Goal: Transaction & Acquisition: Purchase product/service

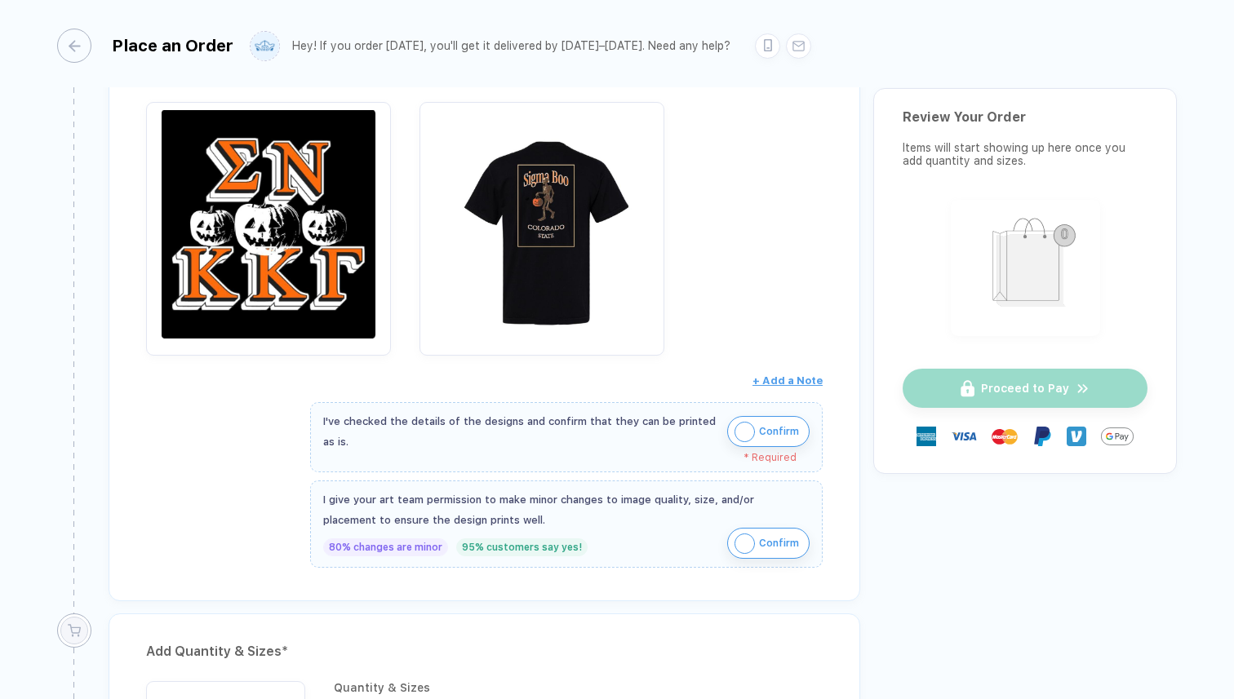
scroll to position [309, 0]
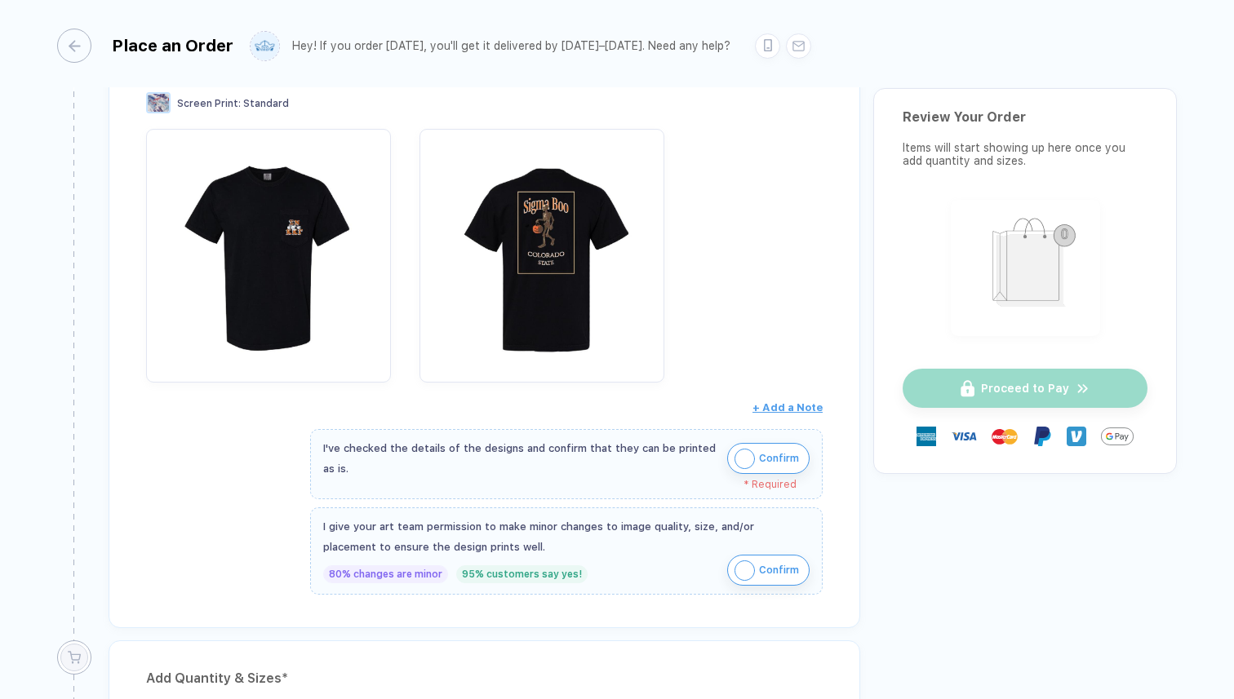
click at [749, 460] on img "button" at bounding box center [744, 459] width 20 height 20
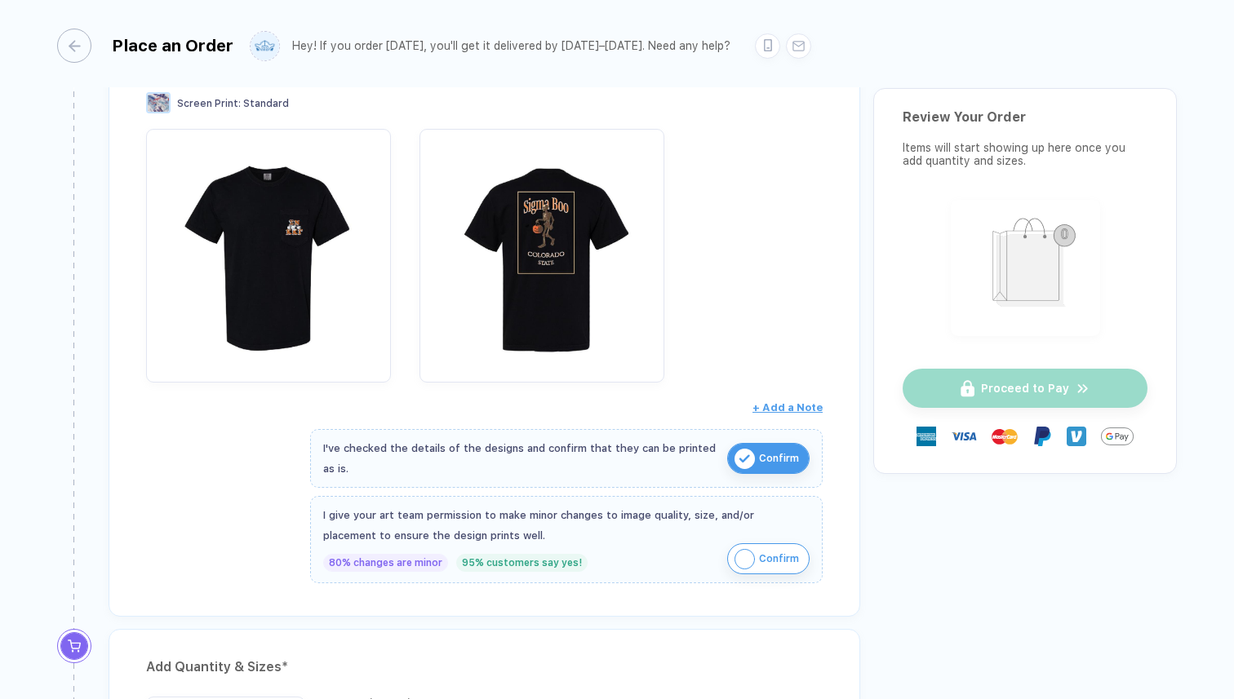
click at [748, 557] on img "button" at bounding box center [744, 559] width 20 height 20
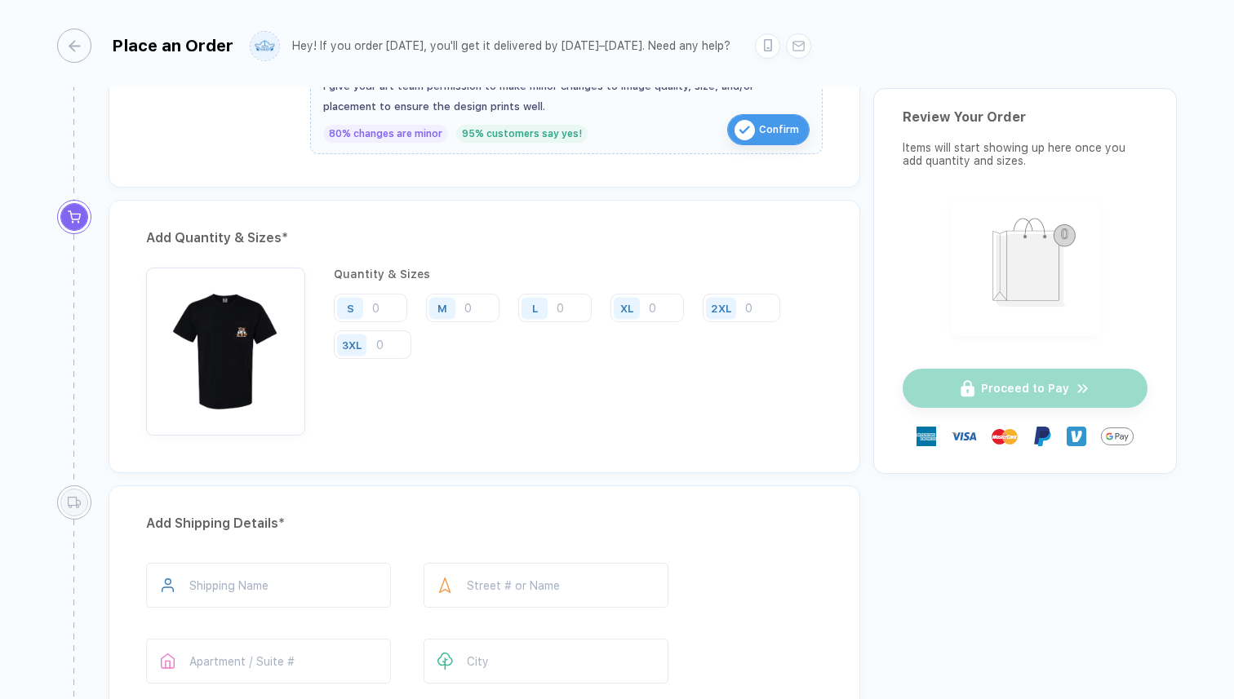
scroll to position [739, 0]
click at [659, 302] on input "number" at bounding box center [646, 307] width 73 height 29
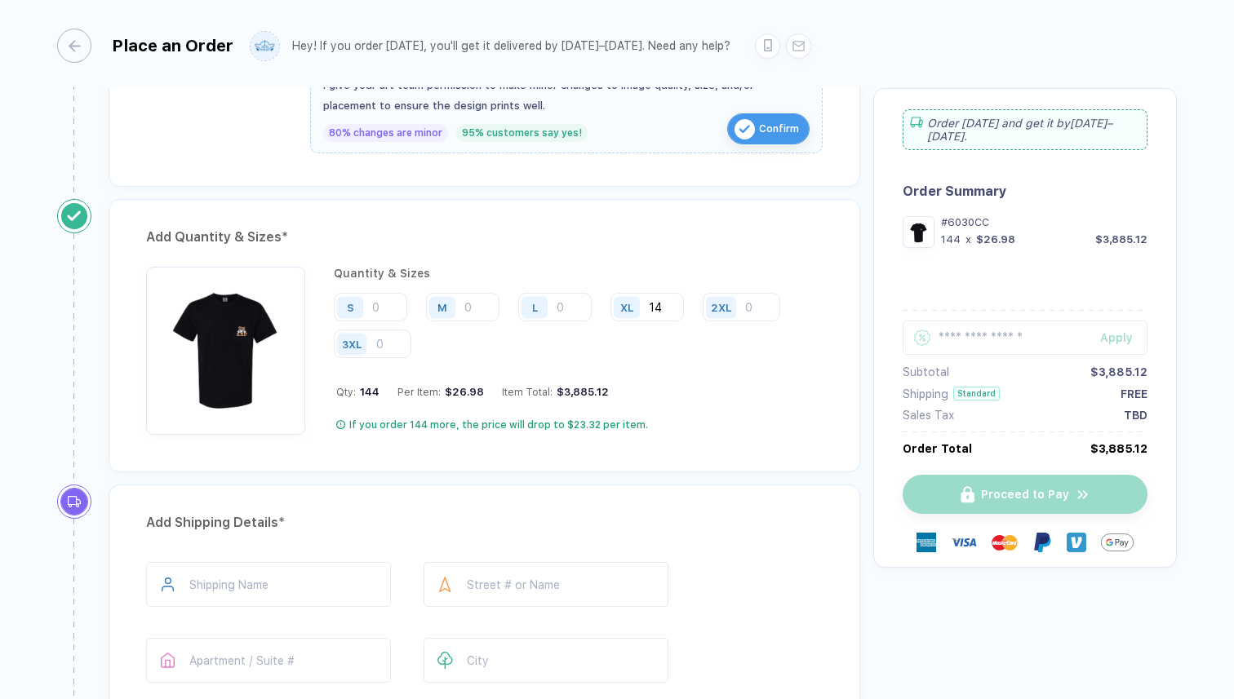
type input "1"
type input "2"
type input "3"
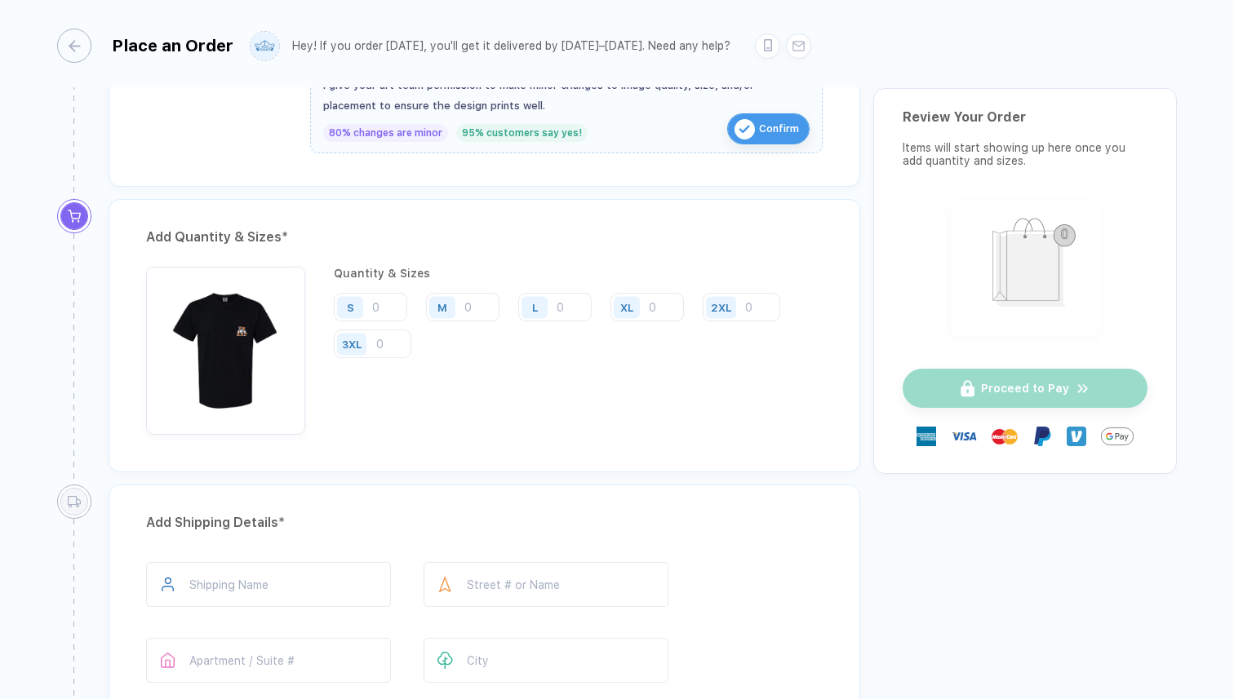
type input "1"
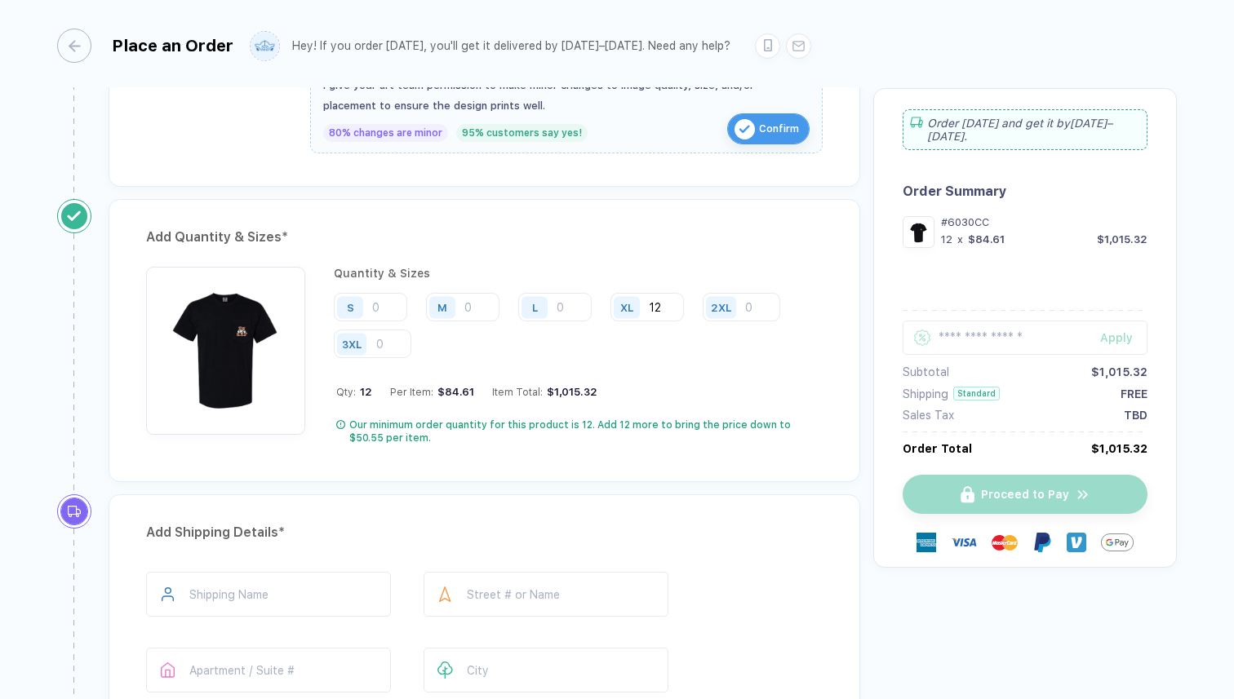
type input "1"
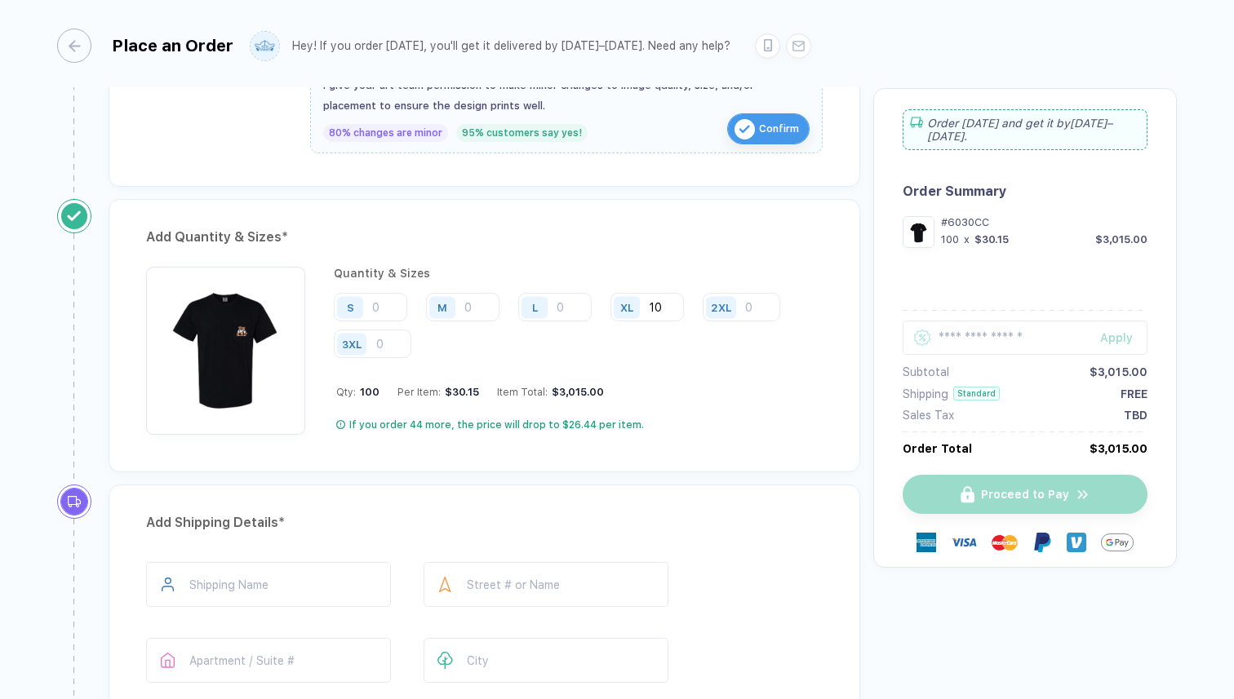
type input "1"
type input "50"
click at [557, 307] on input "number" at bounding box center [554, 307] width 73 height 29
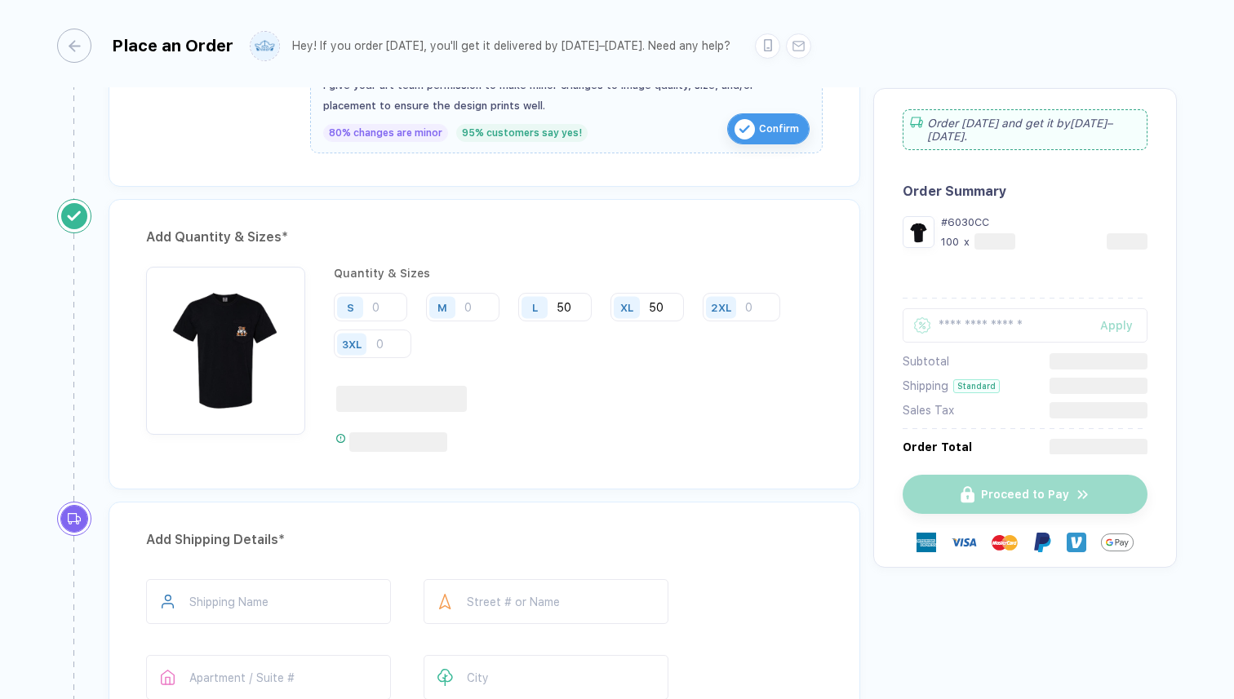
type input "50"
click at [635, 376] on div "Quantity & Sizes S M L 50 XL 50 2XL 3XL" at bounding box center [578, 359] width 489 height 185
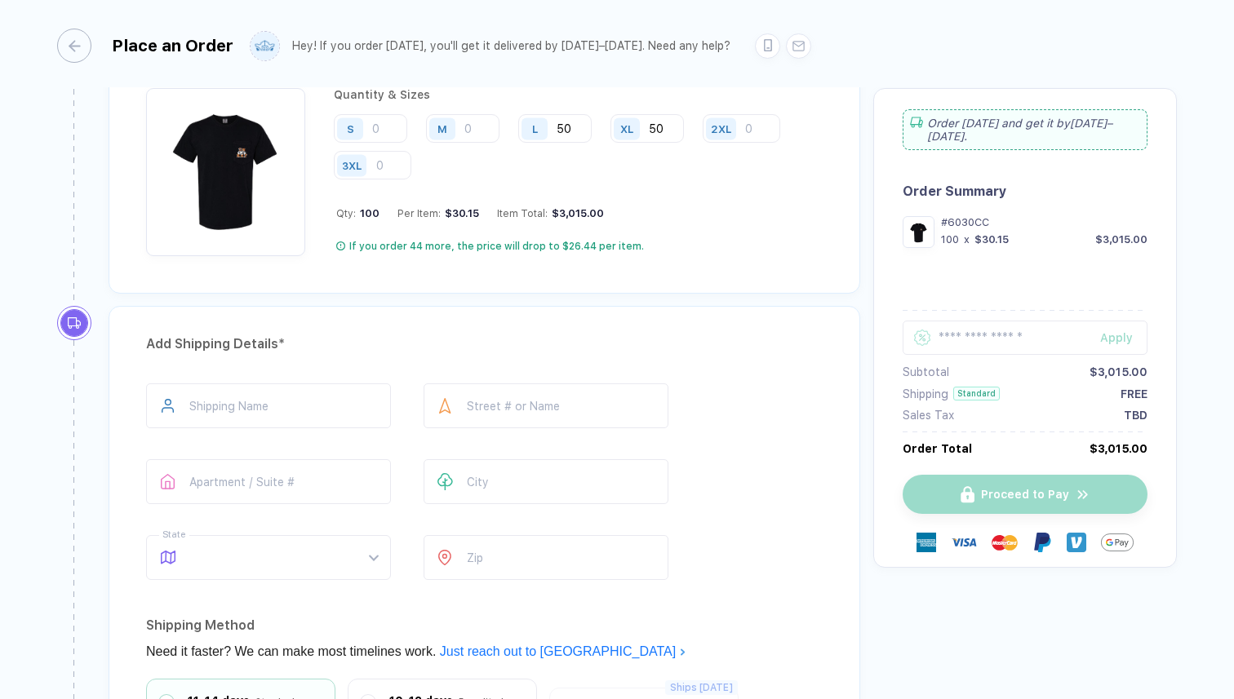
scroll to position [920, 0]
click at [257, 401] on input "text" at bounding box center [268, 404] width 245 height 45
type input "**********"
click at [508, 389] on input "text" at bounding box center [546, 404] width 245 height 45
click at [544, 402] on input "**********" at bounding box center [546, 404] width 245 height 45
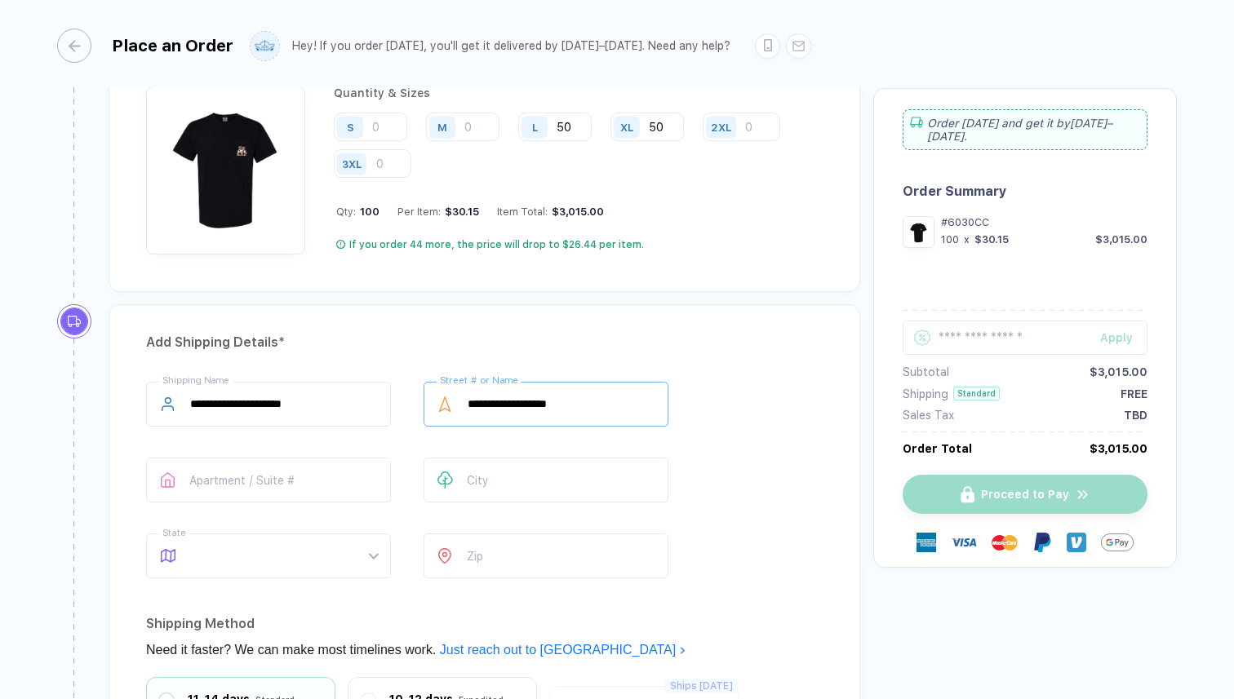
type input "**********"
click at [561, 371] on div "**********" at bounding box center [485, 629] width 752 height 650
click at [287, 479] on input "text" at bounding box center [268, 480] width 245 height 45
click at [470, 473] on input "text" at bounding box center [546, 480] width 245 height 45
type input "*"
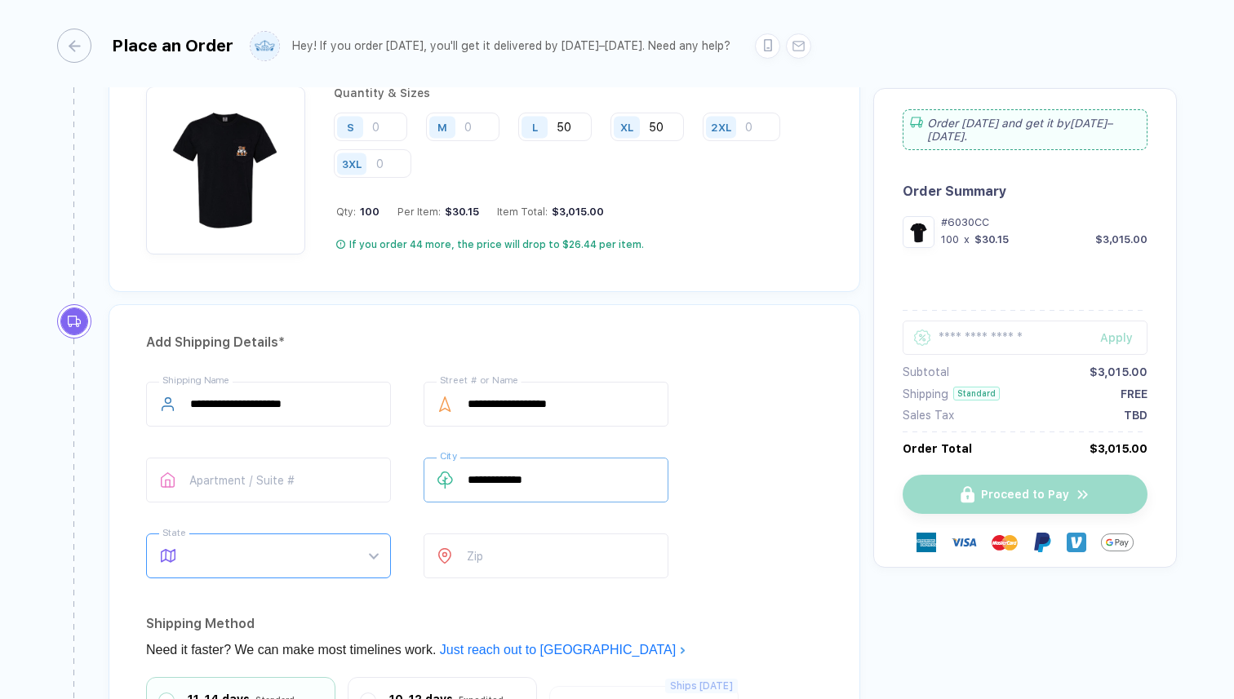
click at [366, 559] on span at bounding box center [284, 556] width 188 height 43
type input "**********"
click at [185, 450] on div "CO" at bounding box center [261, 455] width 199 height 18
click at [468, 549] on input "number" at bounding box center [546, 556] width 245 height 45
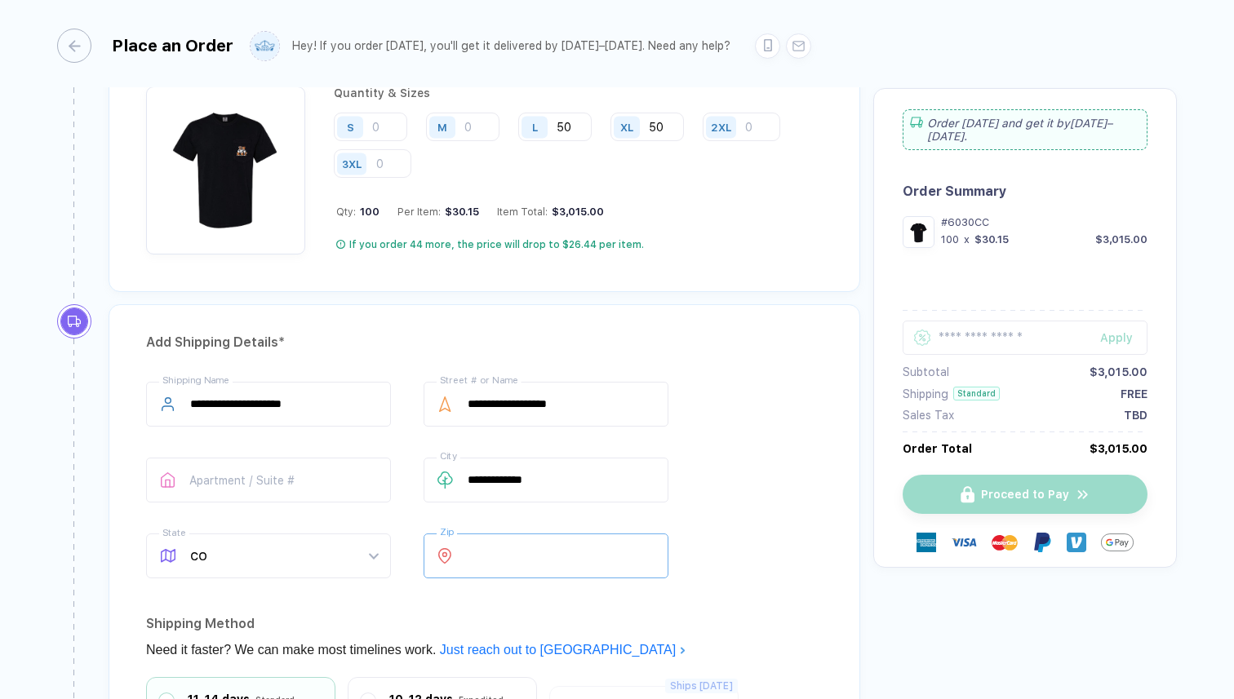
click at [468, 549] on input "number" at bounding box center [546, 556] width 245 height 45
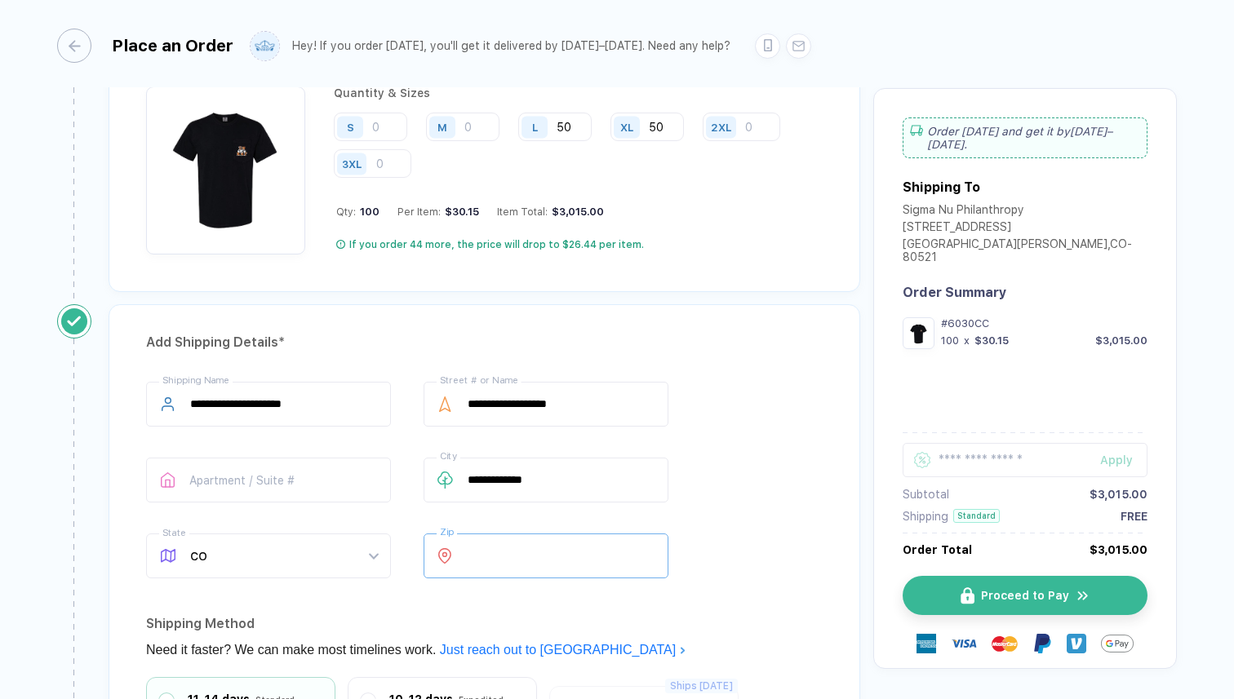
type input "*****"
click at [643, 620] on div "Shipping Method" at bounding box center [484, 624] width 677 height 26
click at [1035, 422] on input "text" at bounding box center [1025, 439] width 245 height 34
click at [981, 699] on div at bounding box center [617, 699] width 1234 height 0
click at [1111, 433] on div "Apply" at bounding box center [1123, 439] width 47 height 13
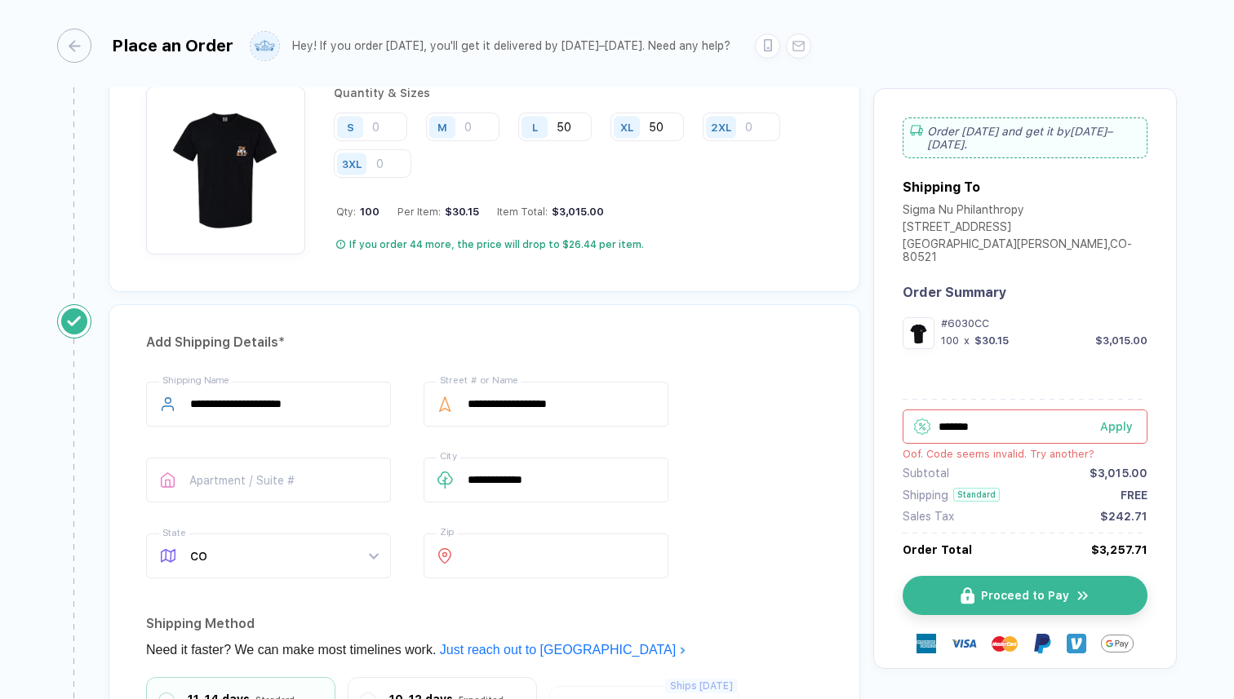
click at [1063, 410] on input "text" at bounding box center [1025, 427] width 245 height 34
click at [1057, 699] on div at bounding box center [617, 699] width 1234 height 0
click at [1003, 410] on input "text" at bounding box center [1025, 427] width 245 height 34
type input "*"
click at [993, 362] on div "#6030CC 100 x $30.15 $3,015.00 Apply Subtotal $3,015.00 Shipping Standard FREE …" at bounding box center [1025, 486] width 245 height 339
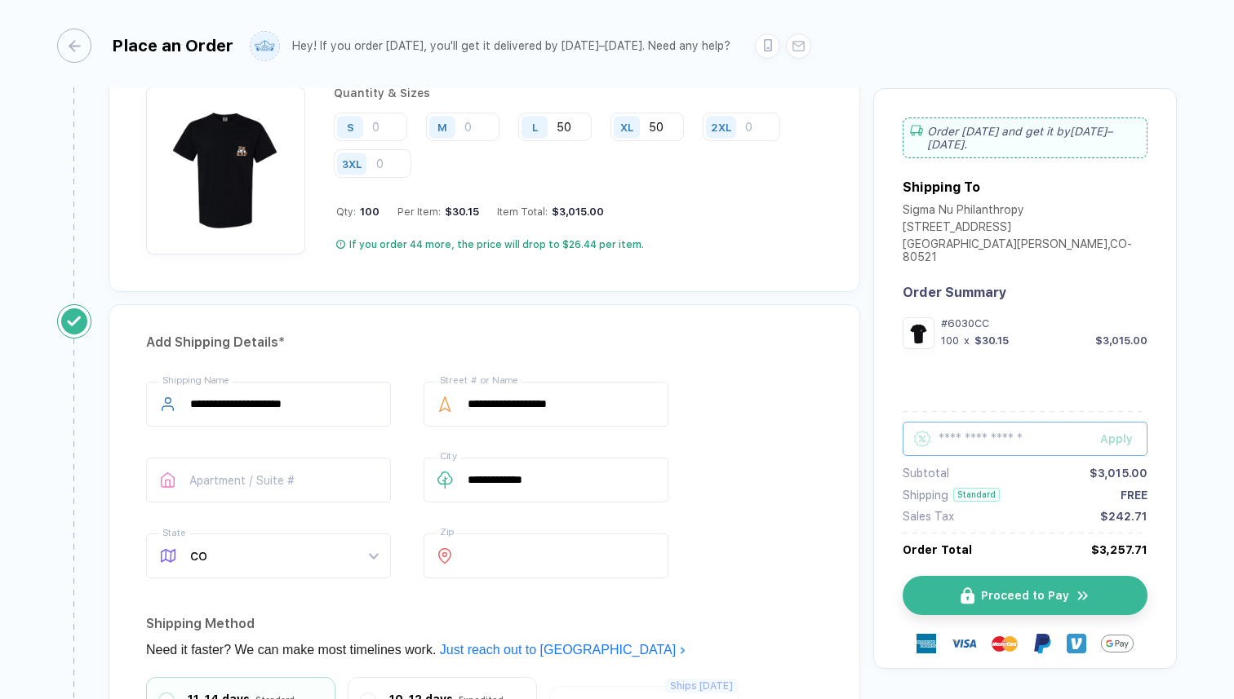
click at [1060, 422] on input "text" at bounding box center [1025, 439] width 245 height 34
click at [1081, 699] on div at bounding box center [617, 699] width 1234 height 0
click at [922, 699] on div at bounding box center [617, 699] width 1234 height 0
click at [1011, 422] on input "text" at bounding box center [1025, 439] width 245 height 34
type input "*"
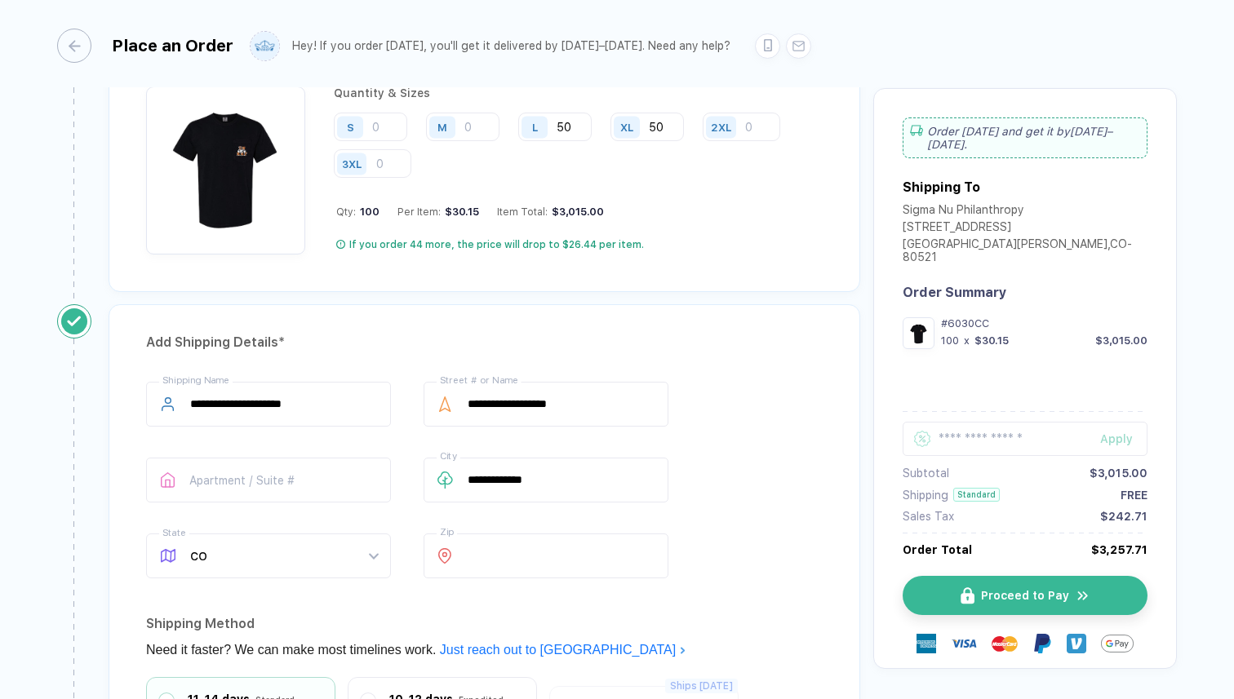
click at [918, 699] on div at bounding box center [617, 699] width 1234 height 0
click at [930, 699] on div at bounding box center [617, 699] width 1234 height 0
click at [1108, 433] on div "Apply" at bounding box center [1123, 439] width 47 height 13
click at [1054, 410] on input "text" at bounding box center [1025, 427] width 245 height 34
type input "*"
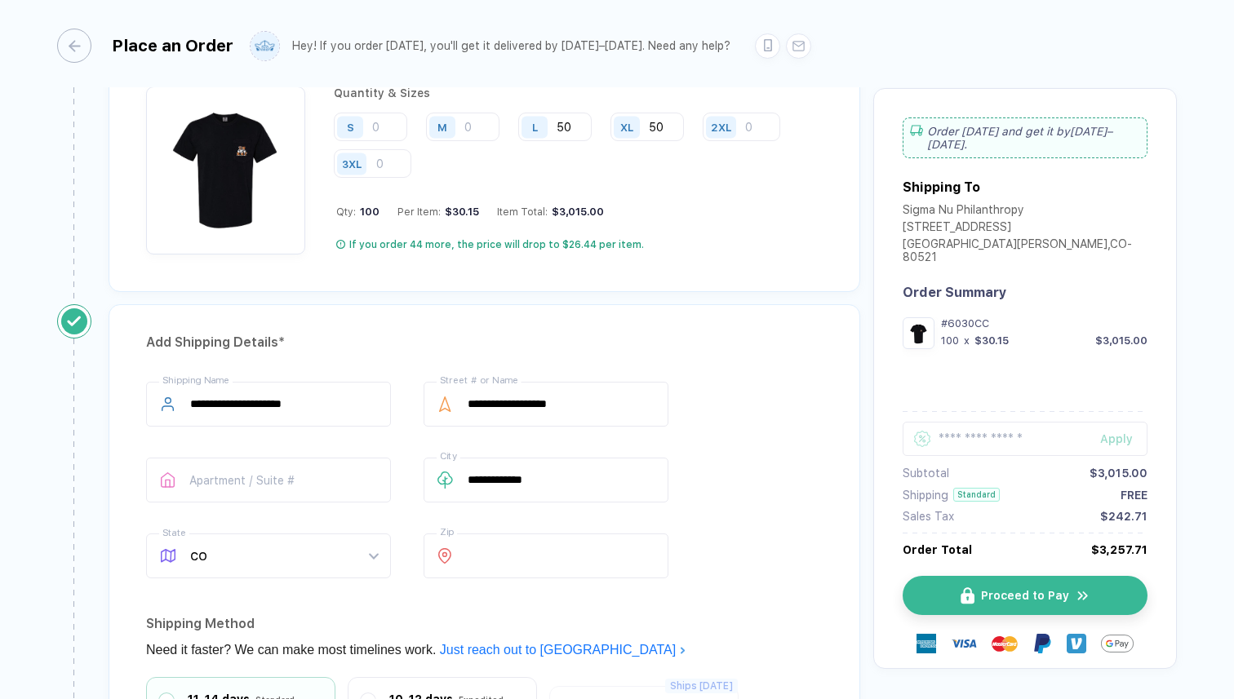
click at [1110, 699] on div at bounding box center [617, 699] width 1234 height 0
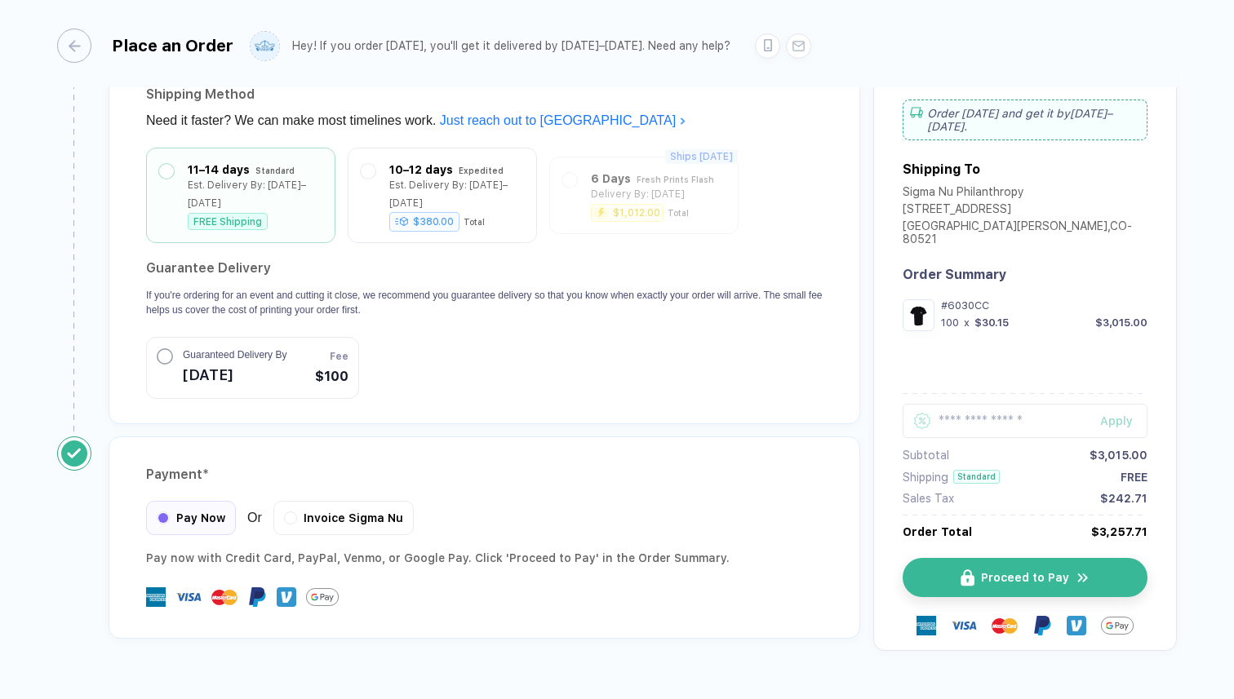
scroll to position [1468, 0]
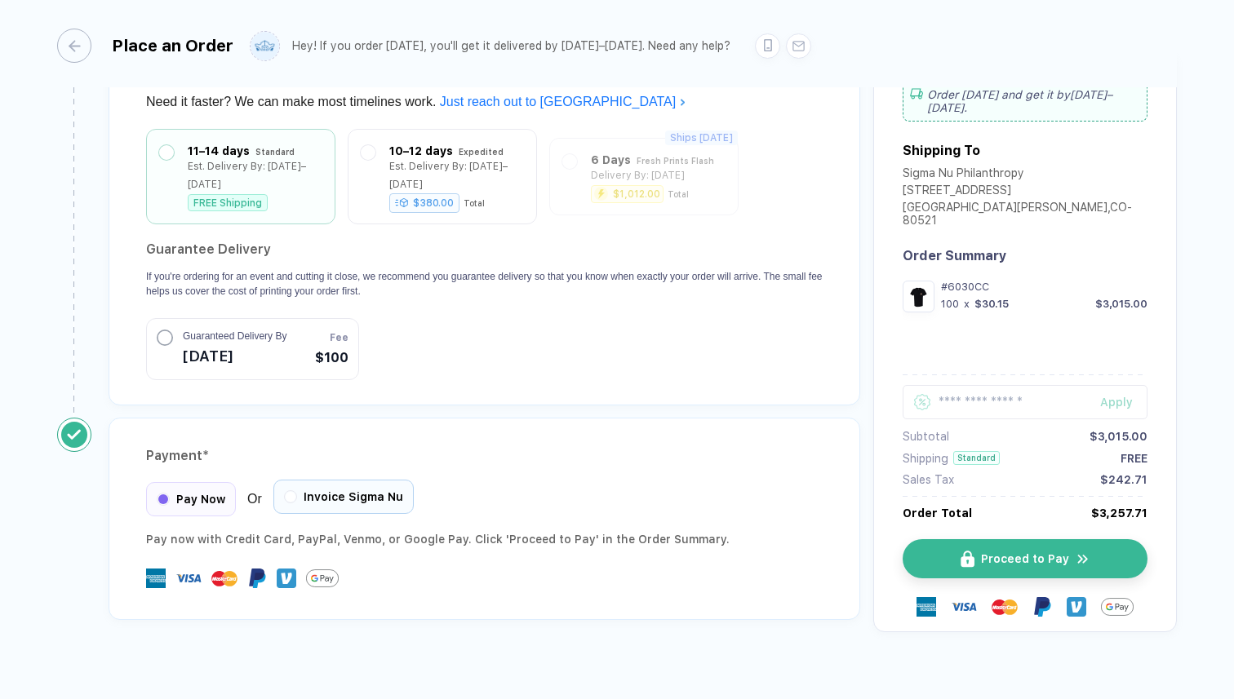
click at [316, 490] on span "Invoice Sigma Nu" at bounding box center [354, 496] width 100 height 13
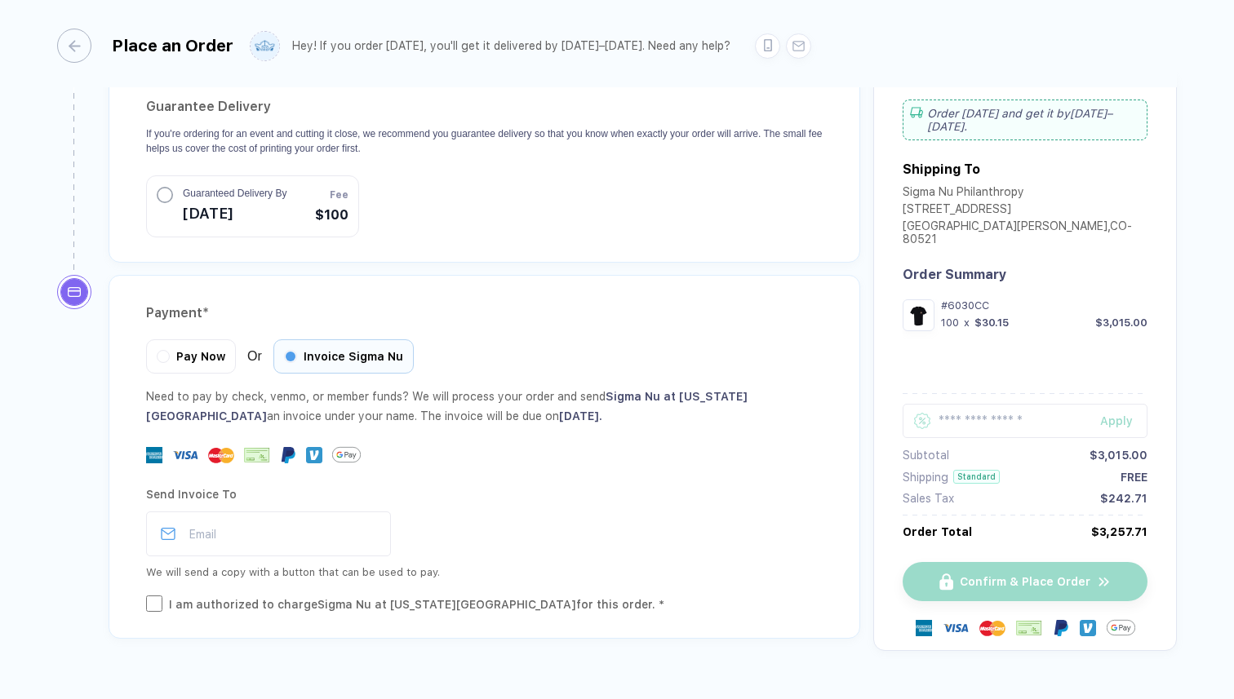
scroll to position [1630, 0]
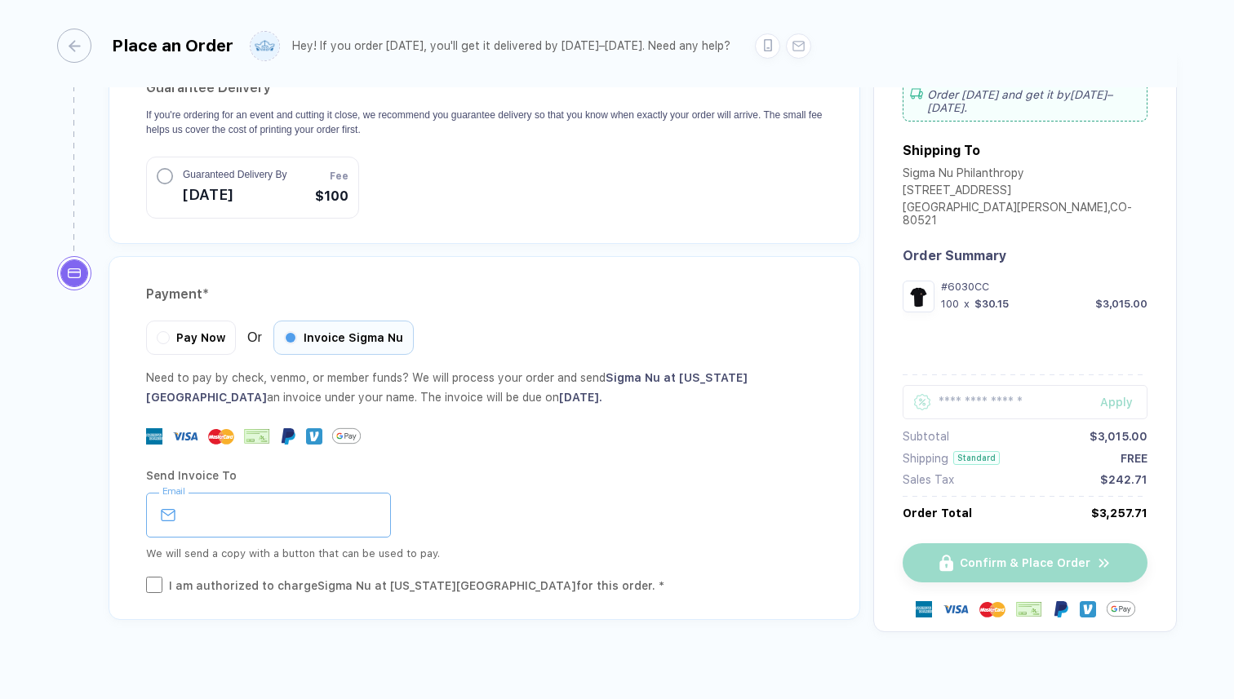
click at [246, 501] on input "email" at bounding box center [268, 515] width 245 height 45
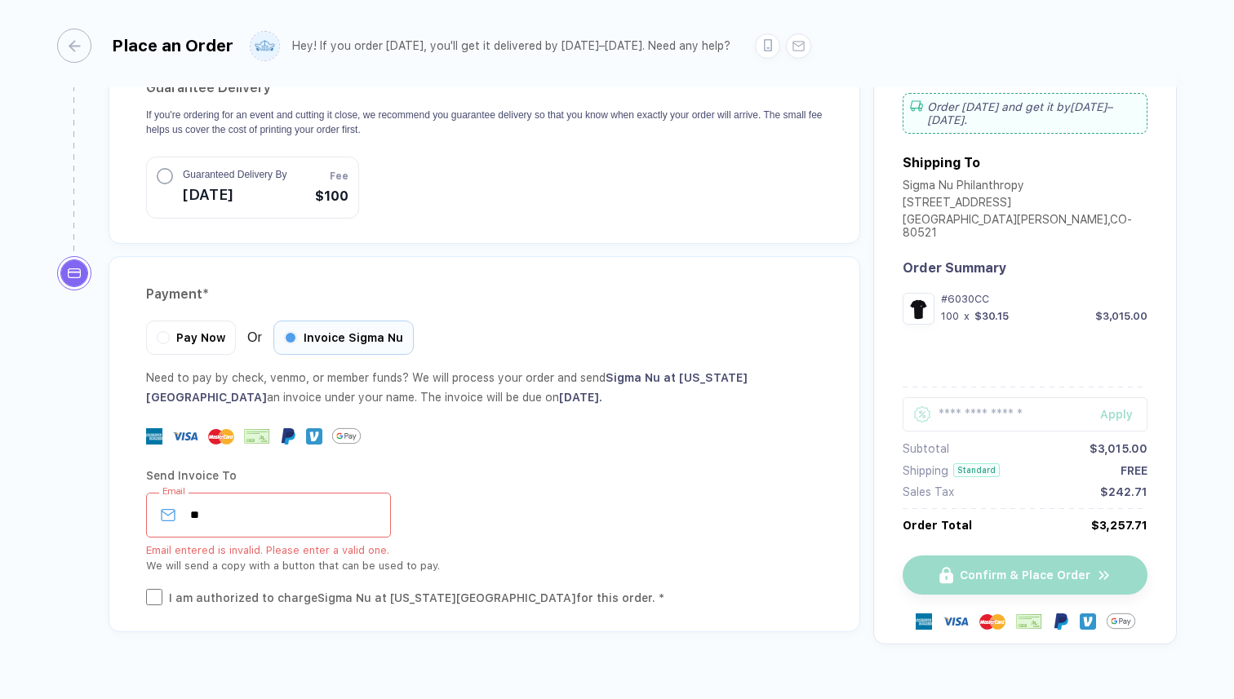
type input "*"
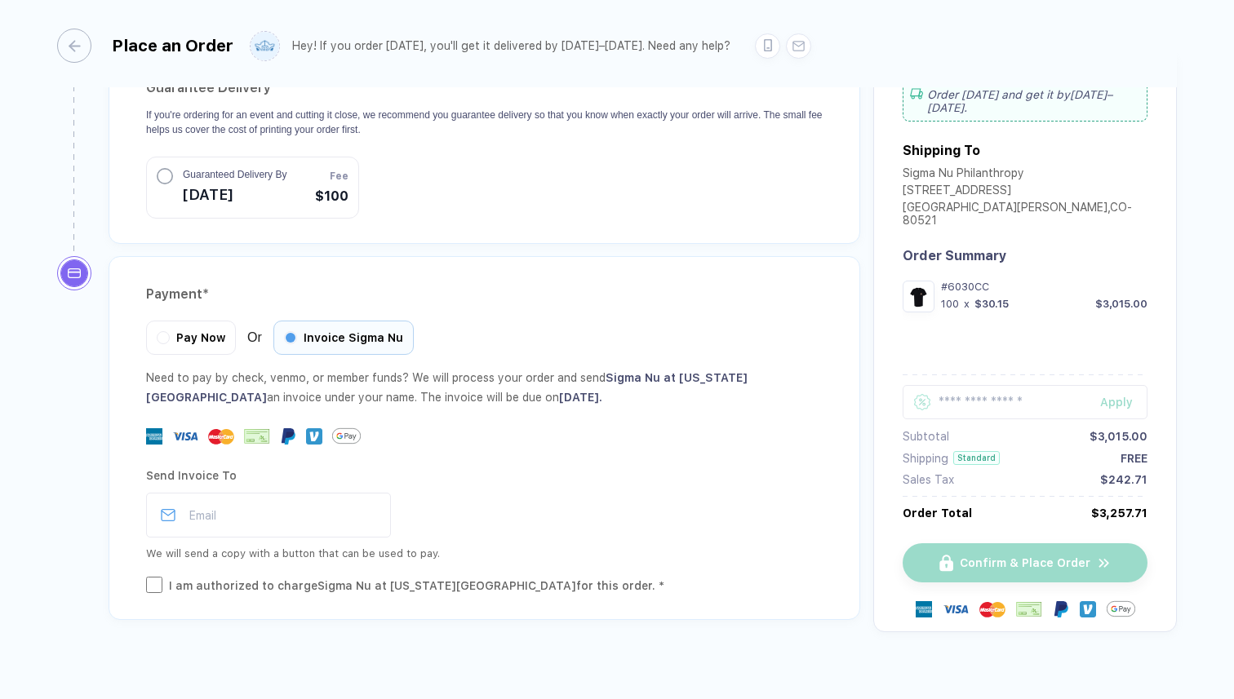
click at [695, 423] on div at bounding box center [484, 436] width 677 height 29
click at [234, 318] on div "Pay Now" at bounding box center [191, 335] width 90 height 34
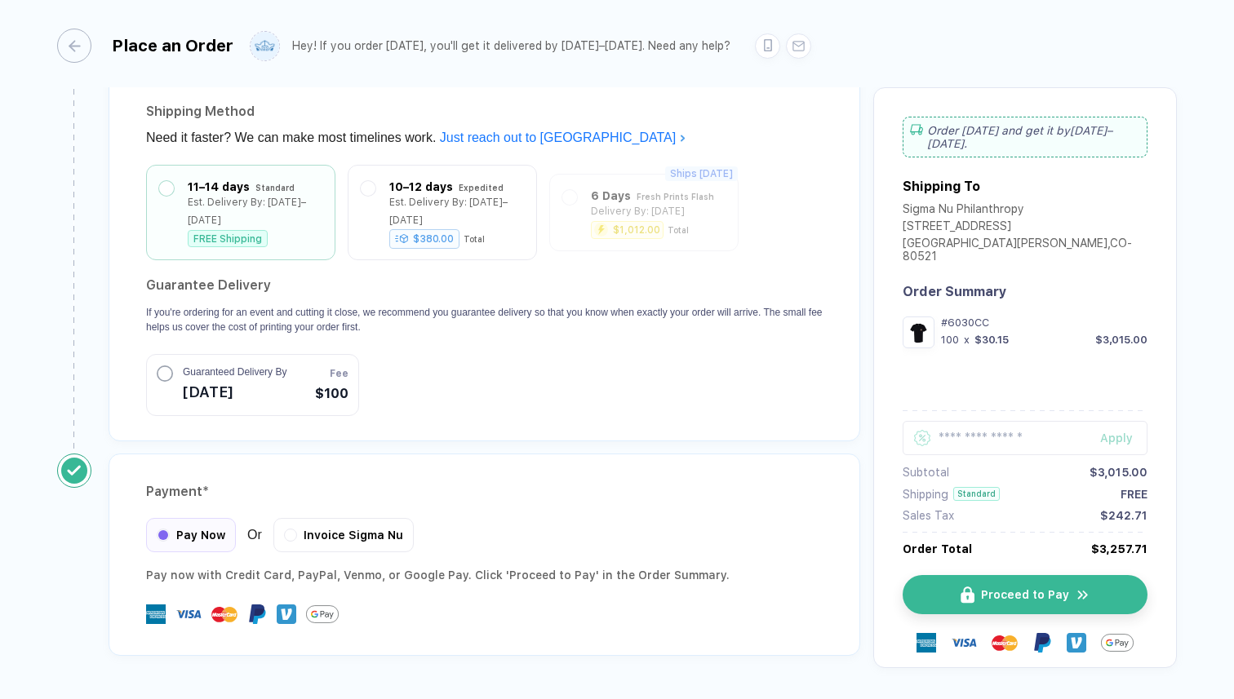
scroll to position [1428, 0]
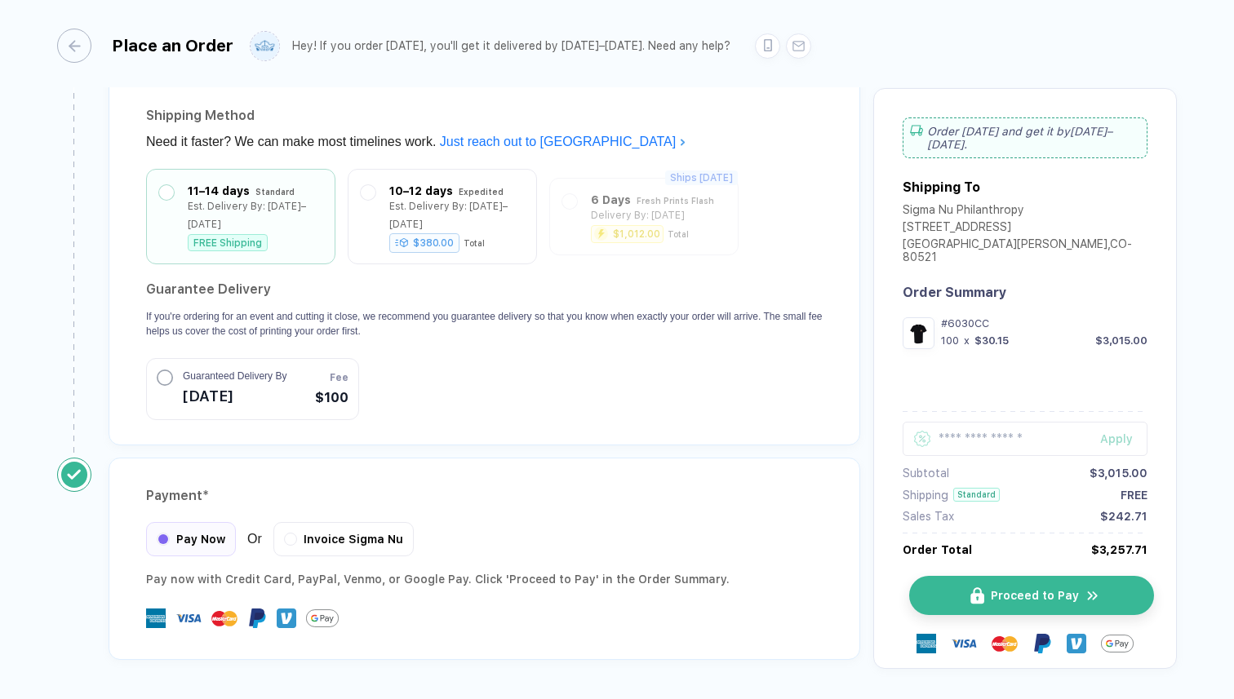
click at [991, 589] on span "Proceed to Pay" at bounding box center [1035, 595] width 88 height 13
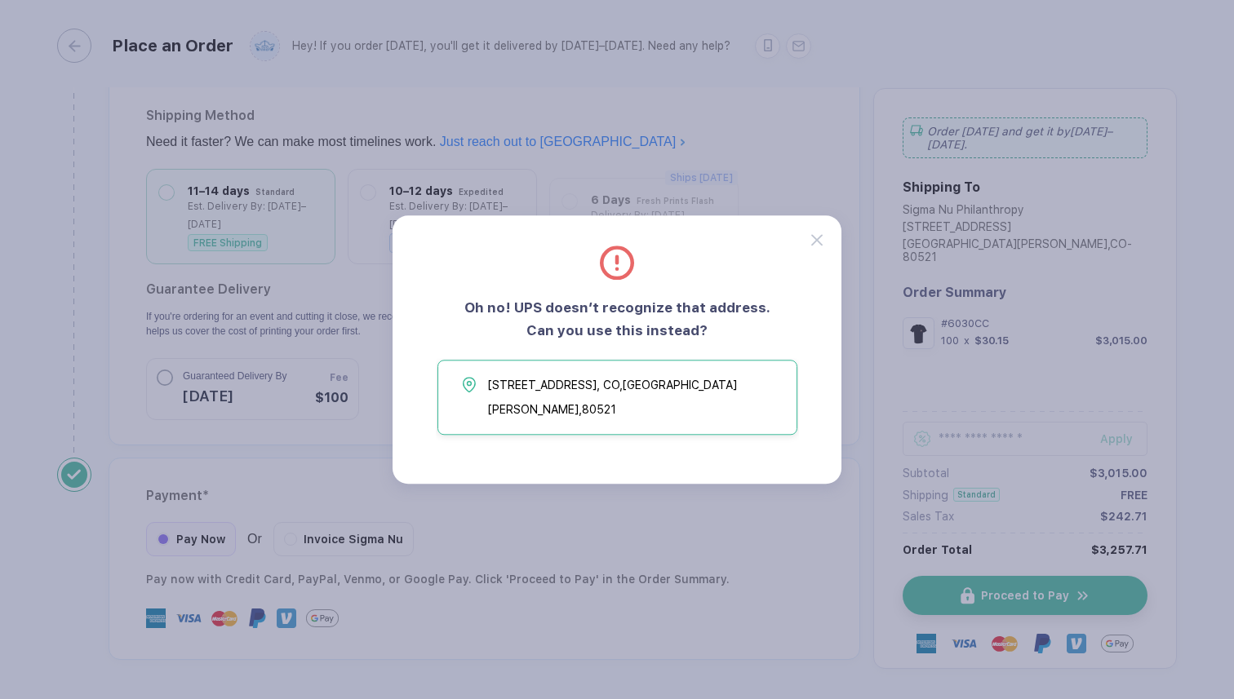
click at [645, 402] on span "[STREET_ADDRESS][PERSON_NAME]" at bounding box center [638, 397] width 300 height 49
type input "**********"
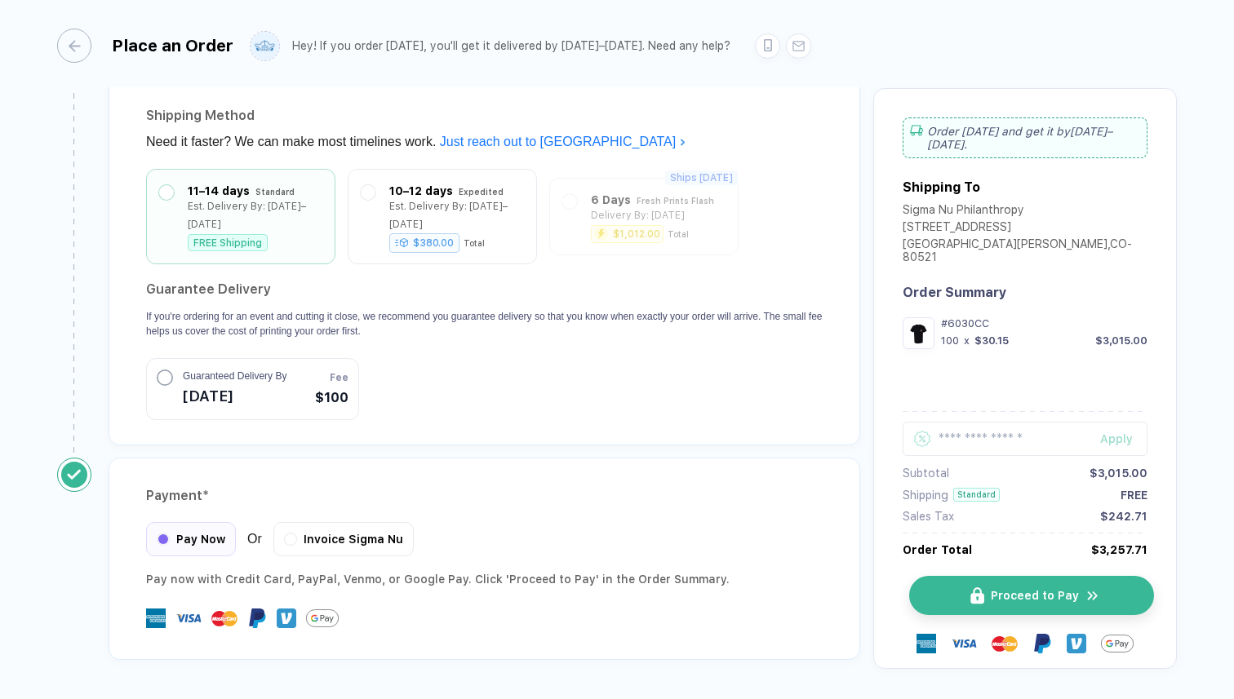
click at [993, 582] on button "Proceed to Pay" at bounding box center [1031, 595] width 245 height 39
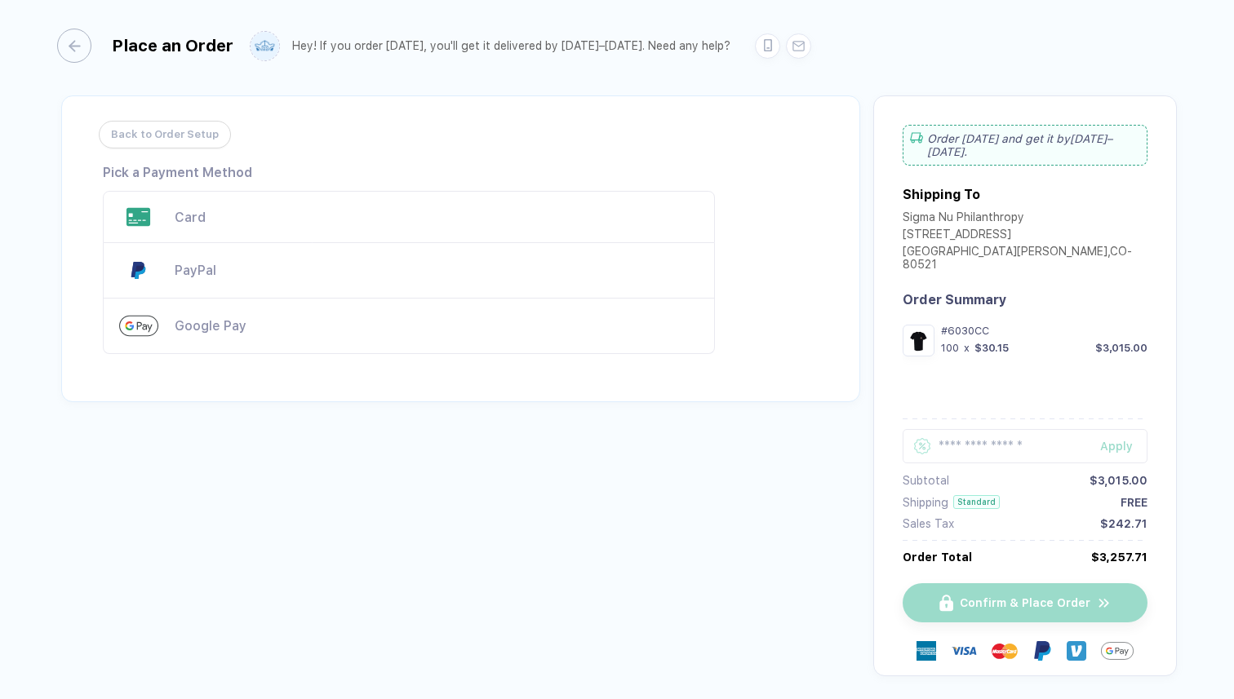
click at [192, 218] on div "Card" at bounding box center [437, 218] width 524 height 16
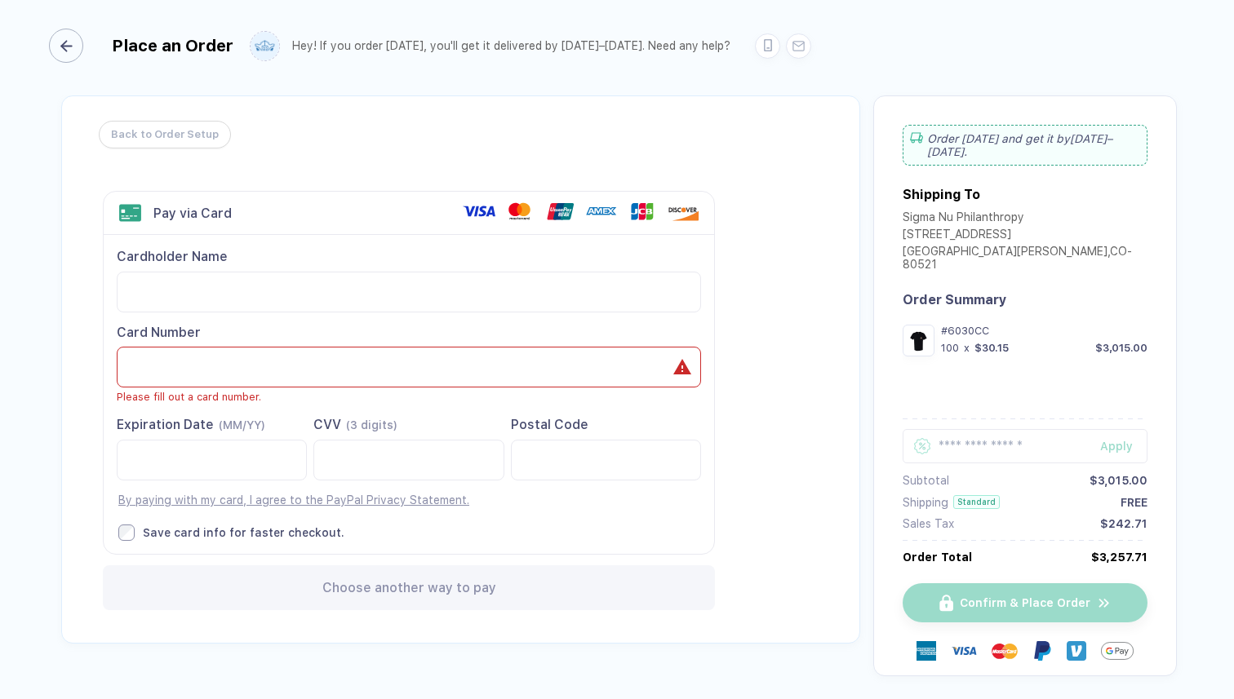
click at [69, 51] on icon "button" at bounding box center [66, 46] width 12 height 12
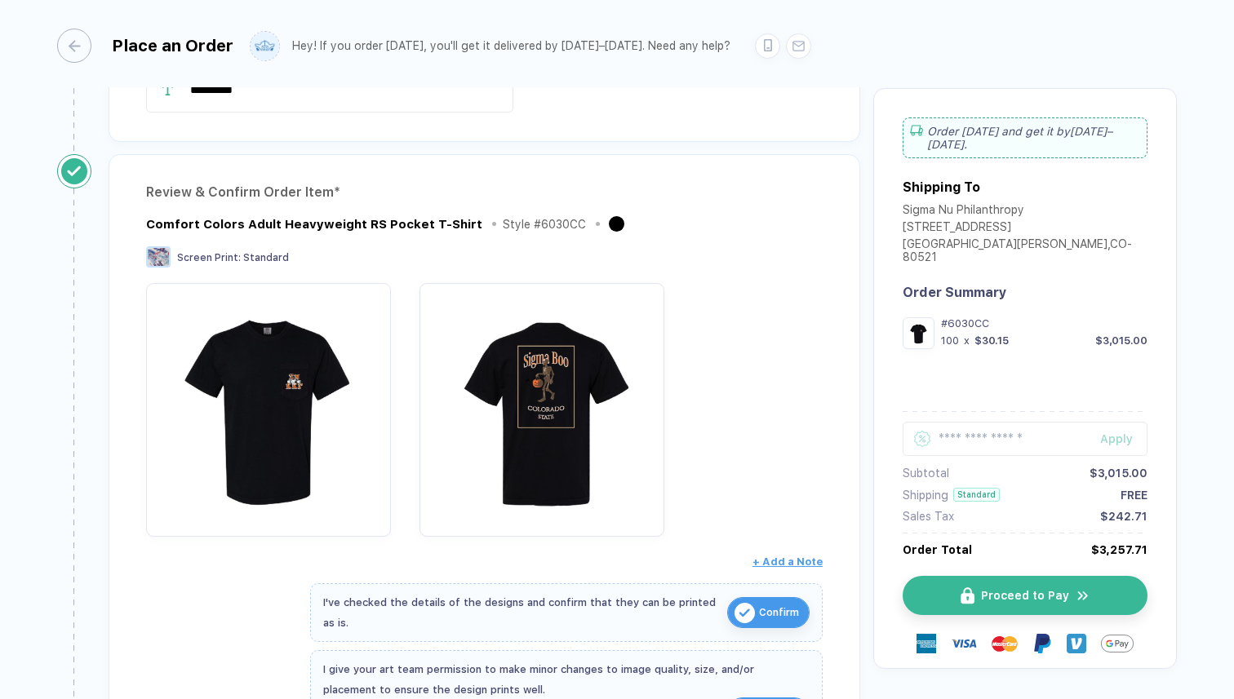
scroll to position [166, 0]
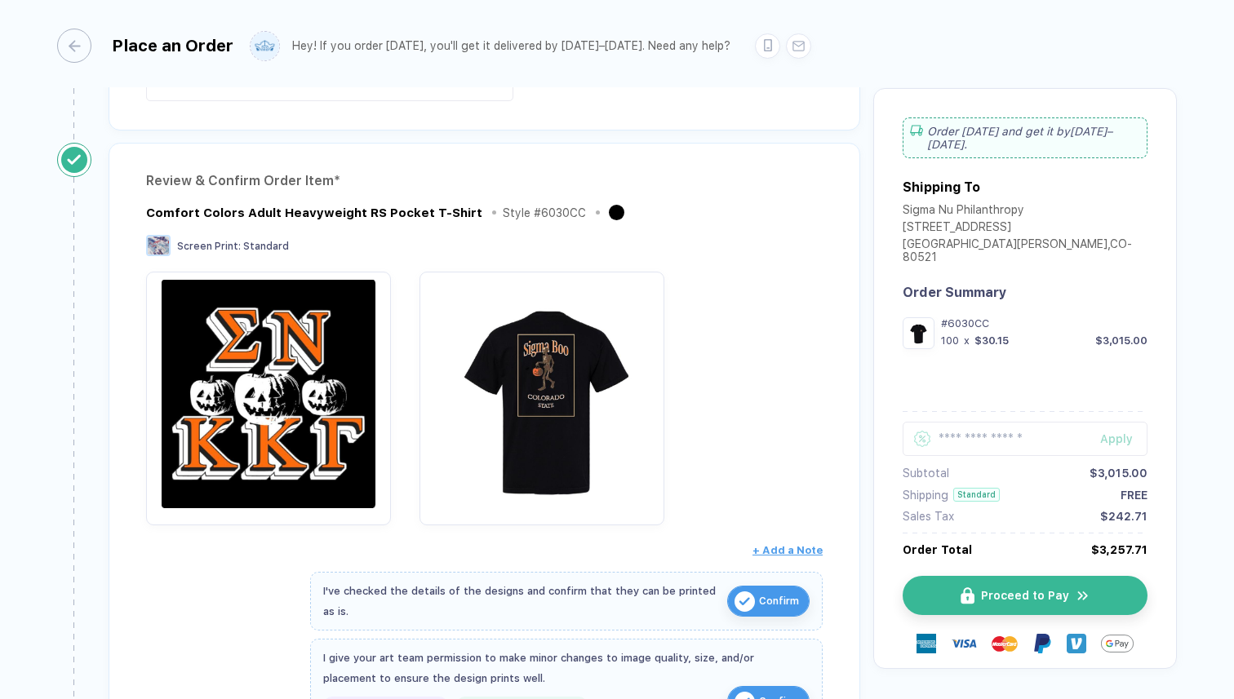
click at [237, 368] on img "button" at bounding box center [268, 394] width 229 height 229
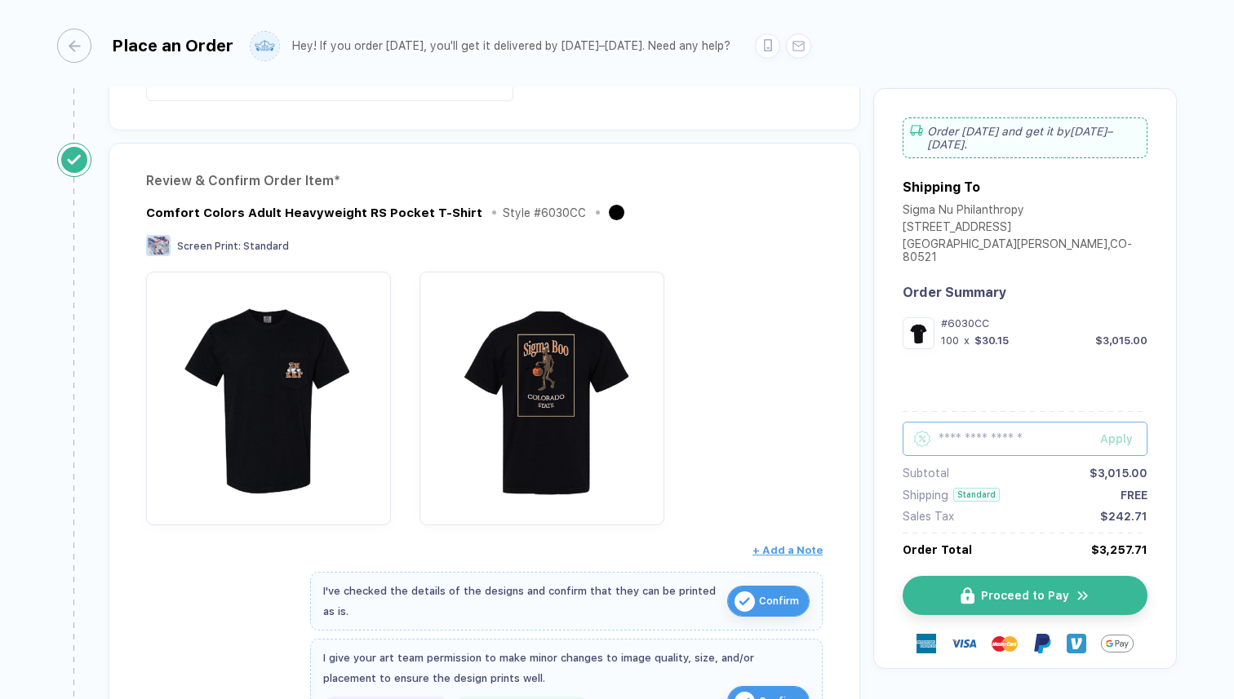
click at [996, 422] on input "text" at bounding box center [1025, 439] width 245 height 34
click at [974, 422] on input "text" at bounding box center [1025, 439] width 245 height 34
click at [1105, 433] on div "Apply" at bounding box center [1123, 439] width 47 height 13
click at [1063, 410] on input "*******" at bounding box center [1025, 427] width 245 height 34
type input "*"
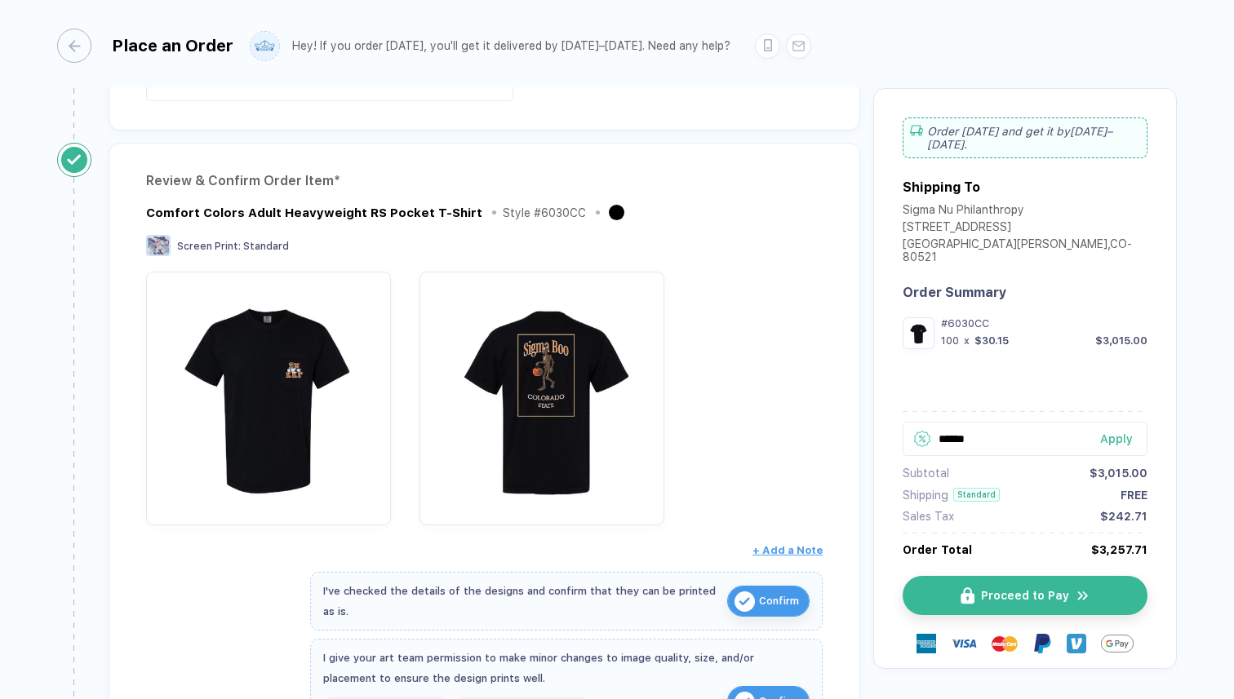
click at [1113, 433] on div "Apply" at bounding box center [1123, 439] width 47 height 13
click at [1036, 410] on input "******" at bounding box center [1025, 427] width 245 height 34
type input "*"
click at [1104, 433] on div "Apply" at bounding box center [1123, 439] width 47 height 13
click at [1062, 410] on input "**********" at bounding box center [1025, 427] width 245 height 34
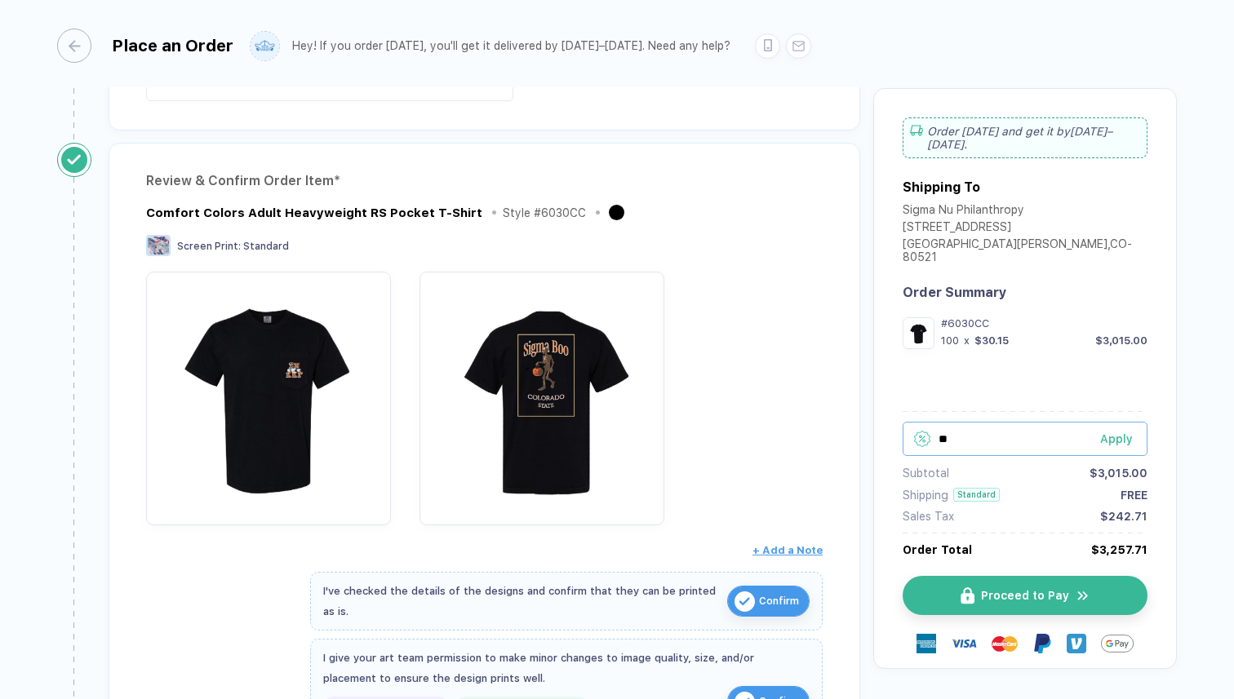
type input "*"
click at [1125, 433] on div "Apply" at bounding box center [1123, 439] width 47 height 13
click at [1051, 410] on input "*******" at bounding box center [1025, 427] width 245 height 34
type input "*"
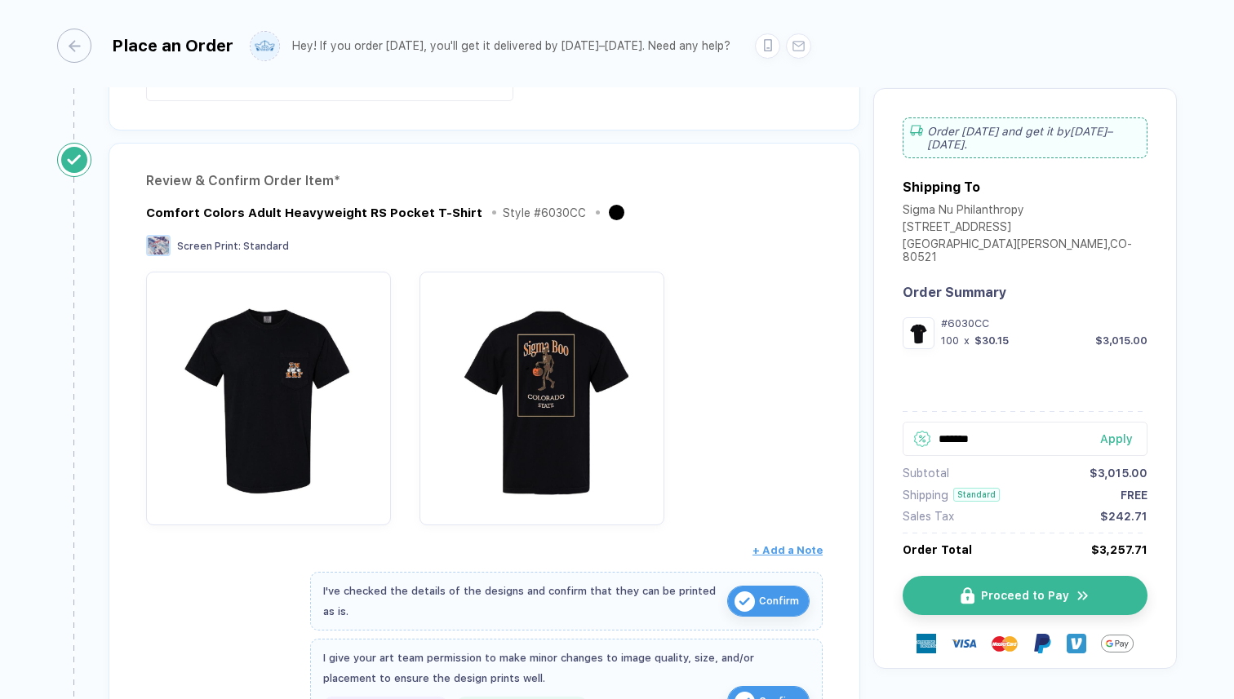
type input "*******"
click at [1103, 433] on div "Apply" at bounding box center [1123, 439] width 47 height 13
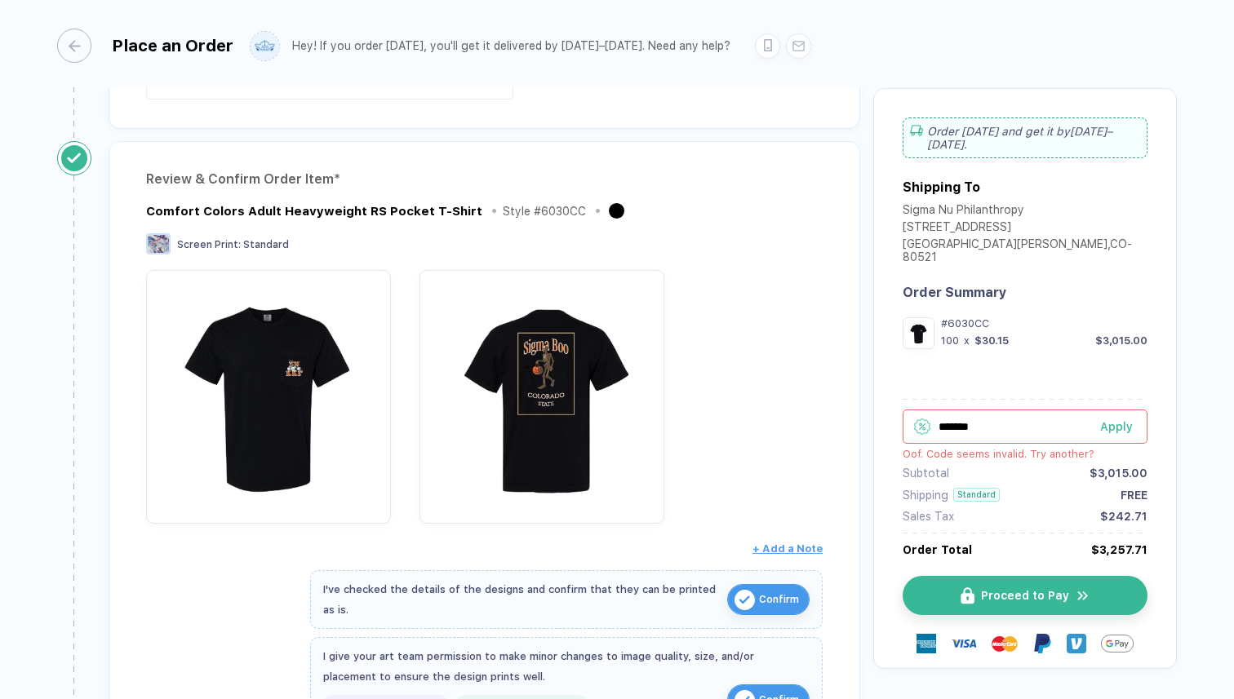
scroll to position [158, 0]
